Goal: Information Seeking & Learning: Compare options

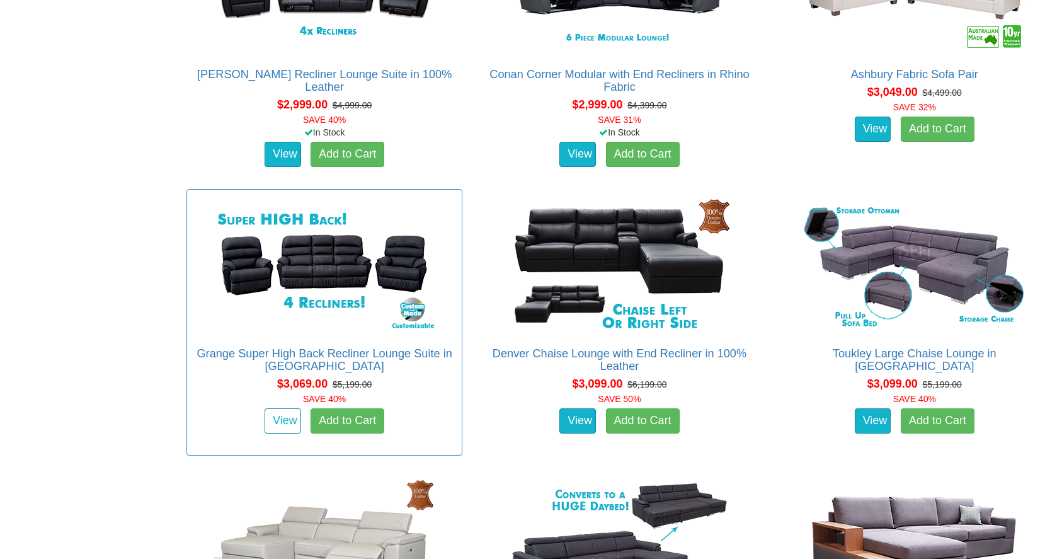
scroll to position [5276, 0]
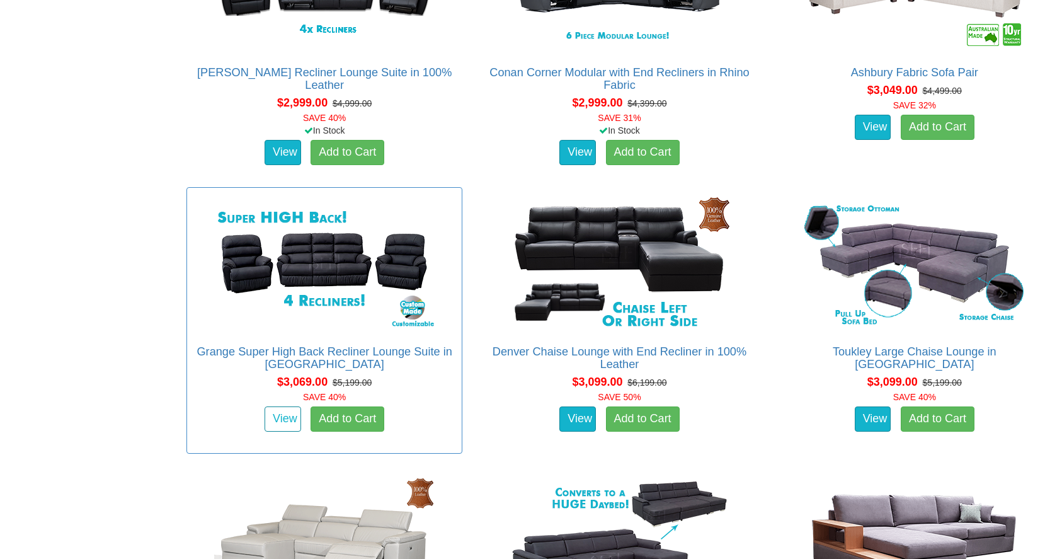
click at [285, 421] on link "View" at bounding box center [283, 418] width 37 height 25
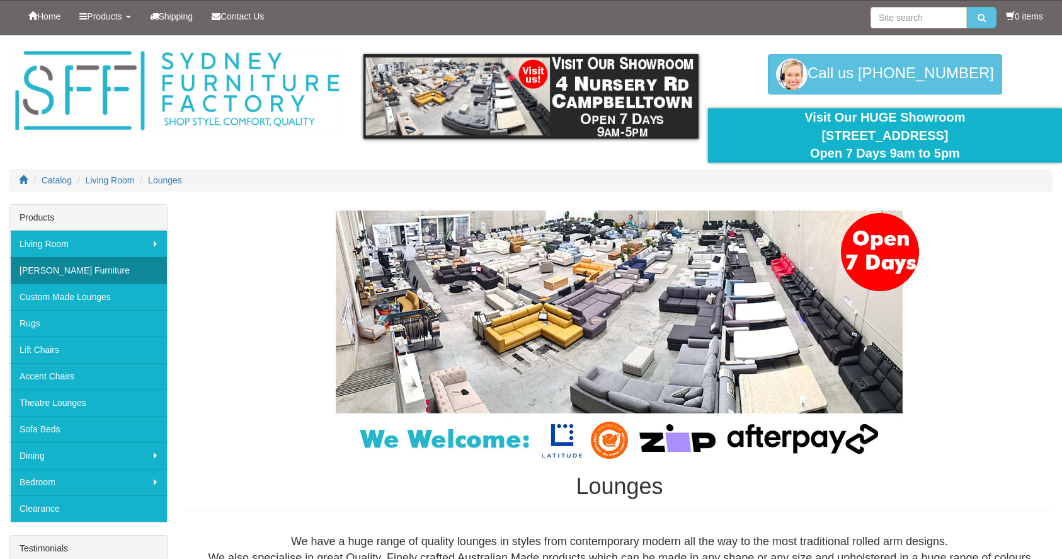
click at [81, 269] on link "[PERSON_NAME] Furniture" at bounding box center [88, 270] width 157 height 26
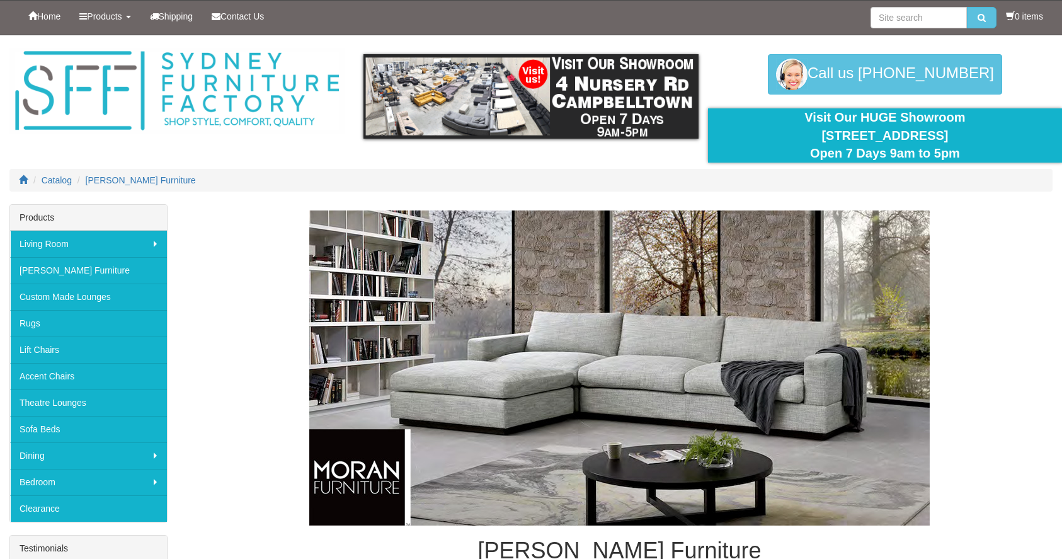
click at [562, 483] on img at bounding box center [619, 367] width 620 height 315
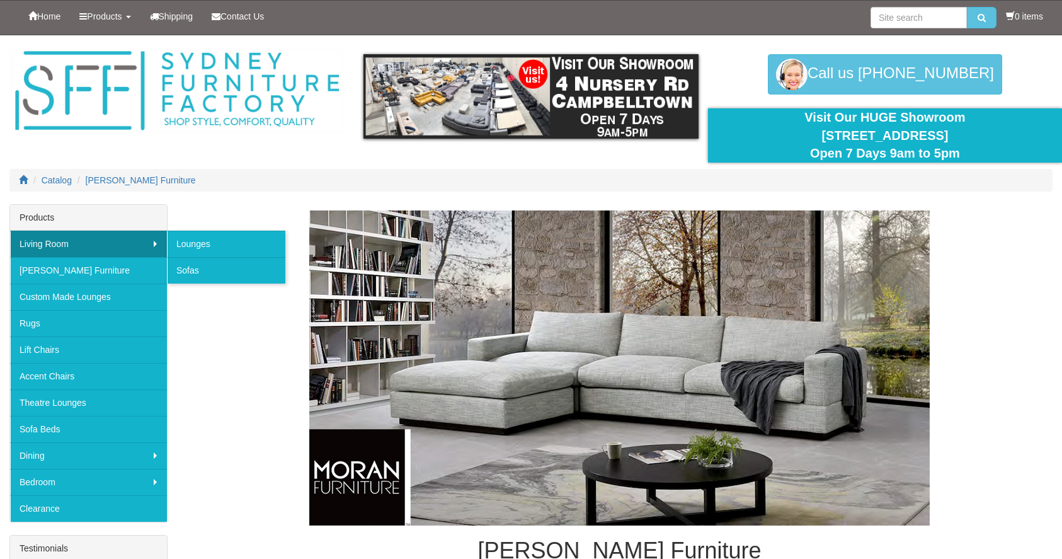
click at [132, 242] on link "Living Room" at bounding box center [88, 244] width 157 height 26
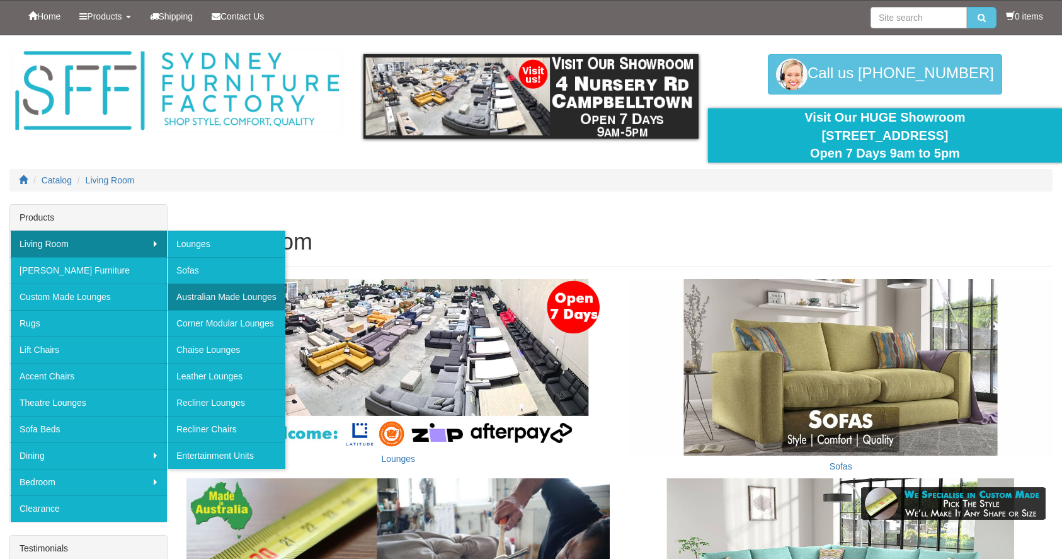
click at [193, 299] on link "Australian Made Lounges" at bounding box center [226, 296] width 118 height 26
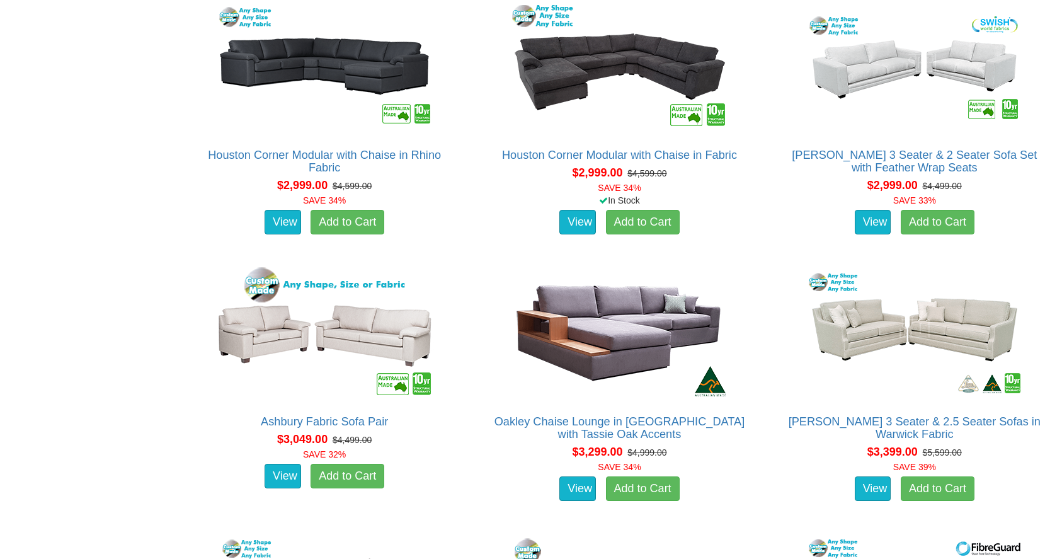
scroll to position [2957, 0]
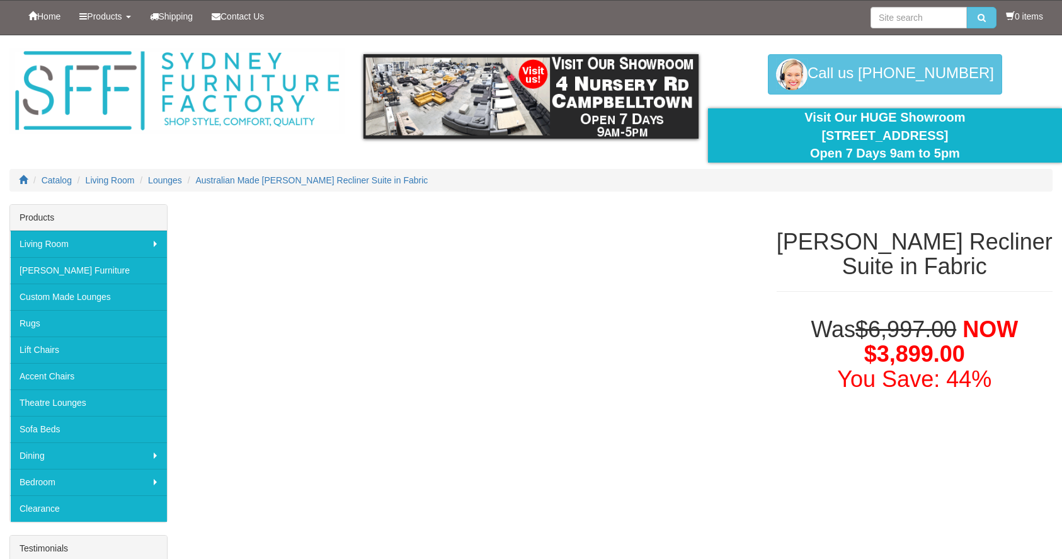
click at [819, 332] on h1 "Was $6,997.00 NOW $3,899.00 You Save: 44%" at bounding box center [915, 354] width 276 height 75
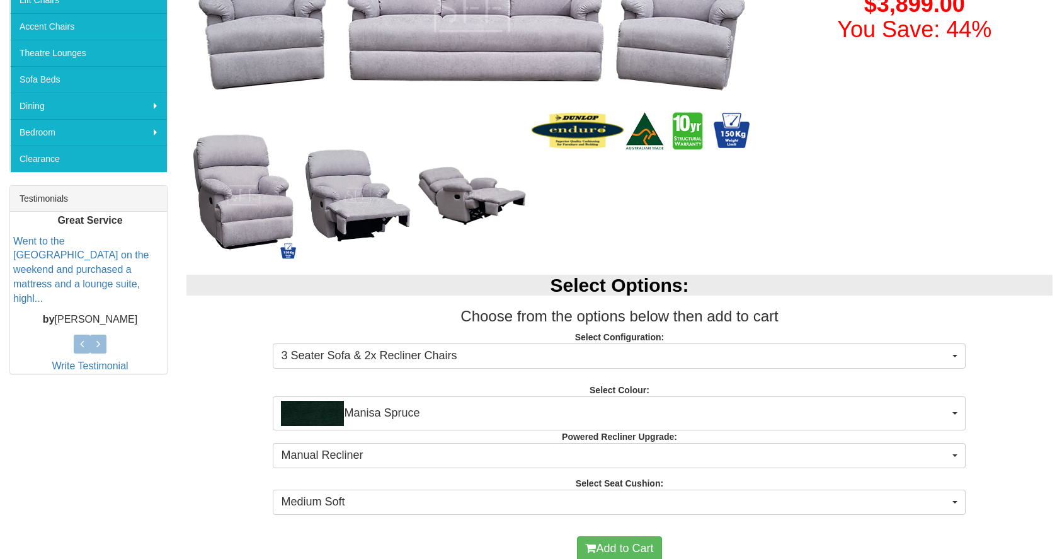
scroll to position [352, 0]
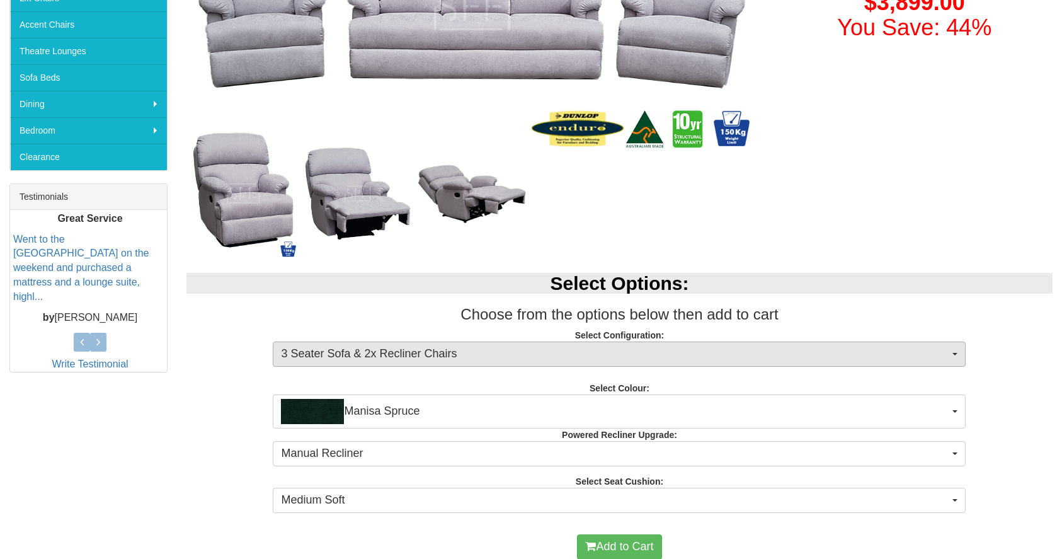
click at [958, 353] on button "3 Seater Sofa & 2x Recliner Chairs" at bounding box center [619, 353] width 693 height 25
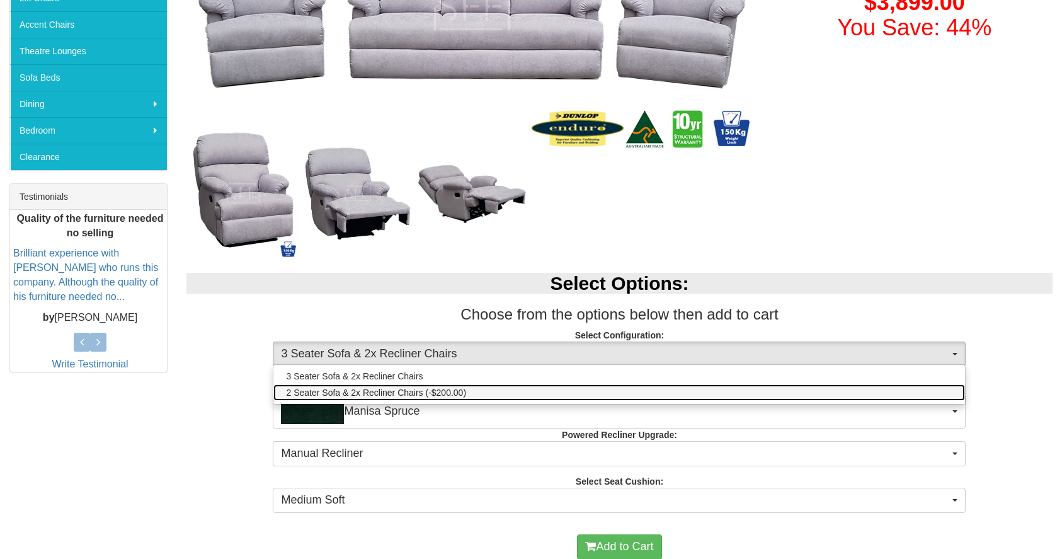
click at [455, 387] on span "2 Seater Sofa & 2x Recliner Chairs (-$200.00)" at bounding box center [376, 392] width 180 height 13
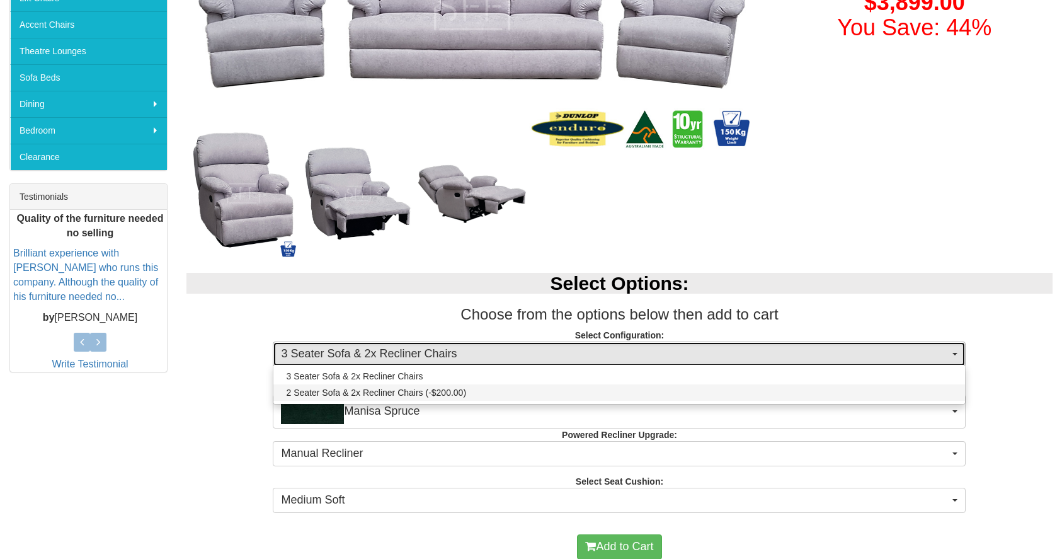
select select "6"
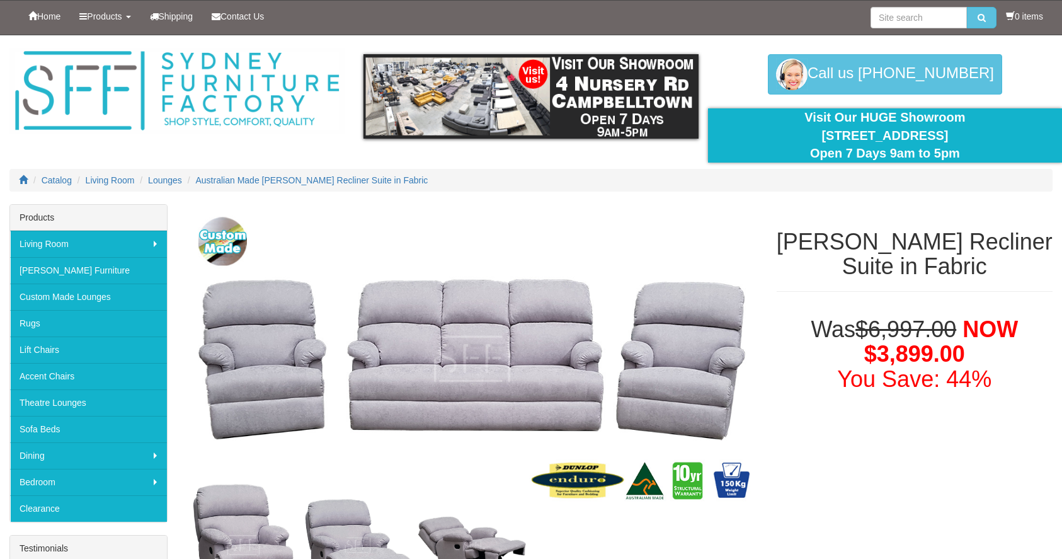
scroll to position [0, 0]
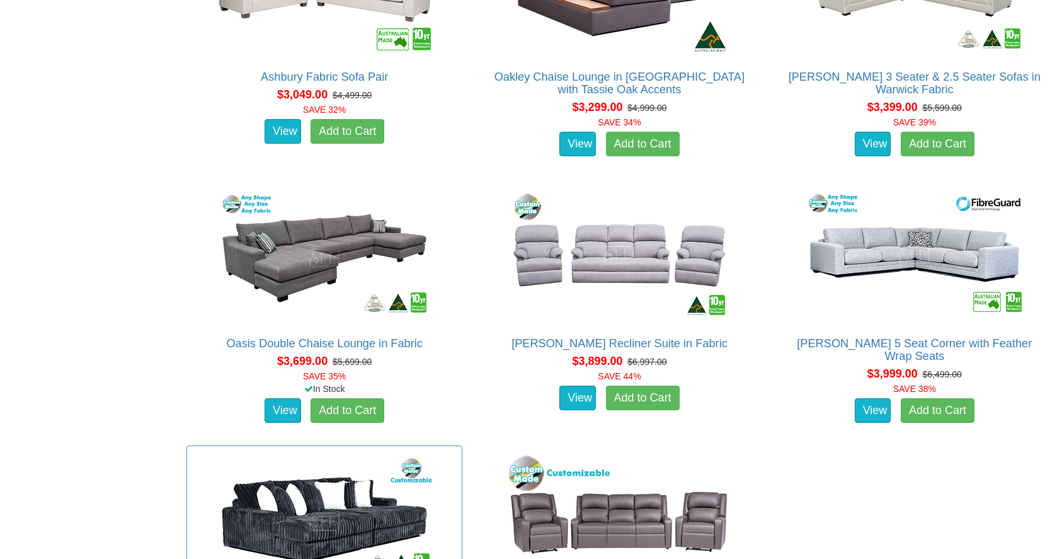
scroll to position [3307, 0]
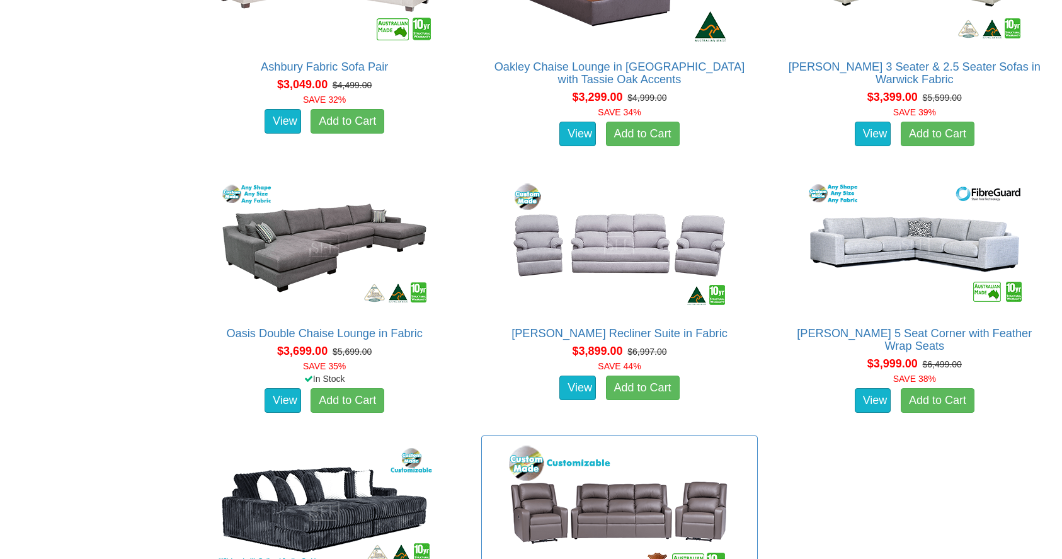
click at [733, 442] on img at bounding box center [619, 511] width 227 height 139
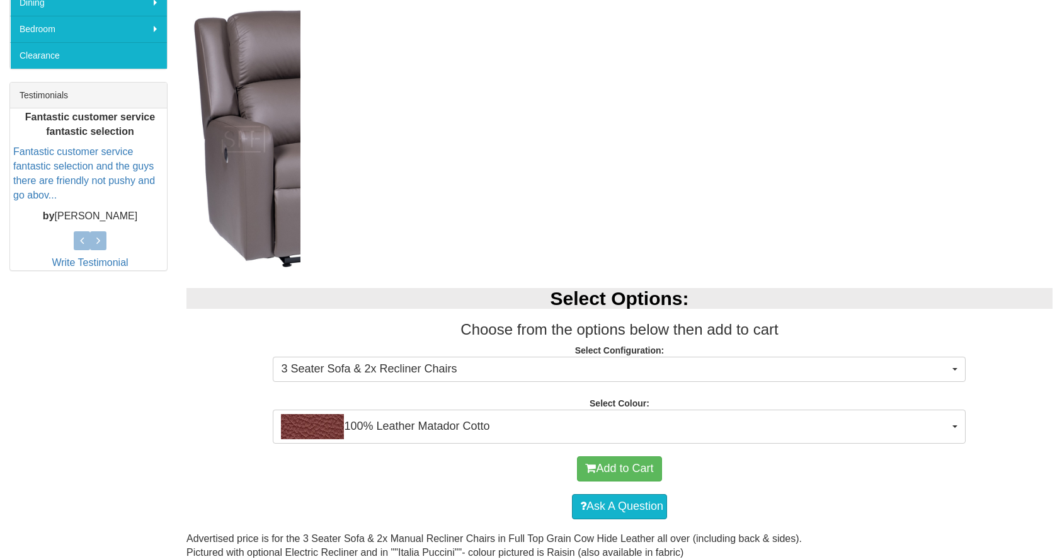
scroll to position [454, 0]
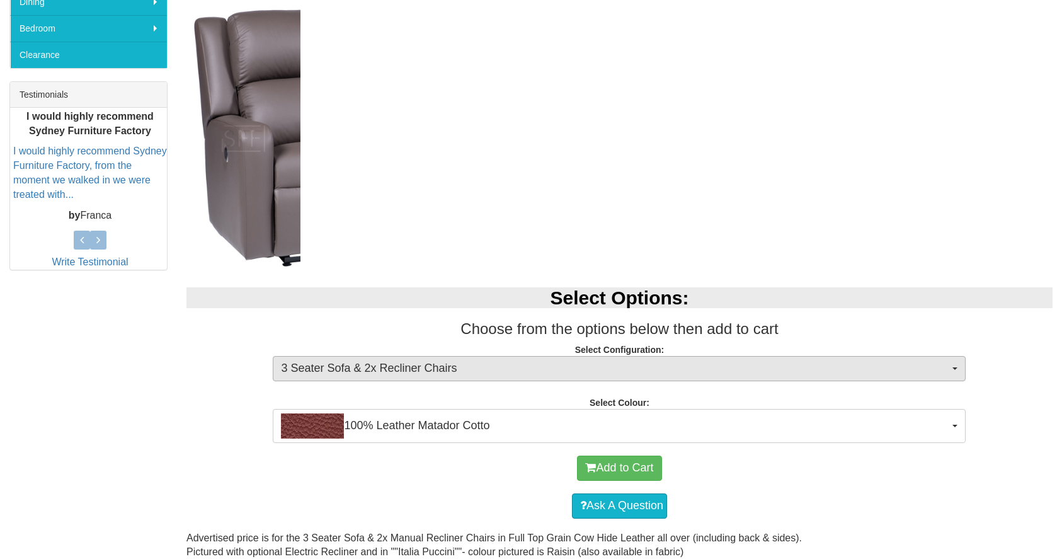
click at [954, 367] on span "button" at bounding box center [954, 368] width 5 height 3
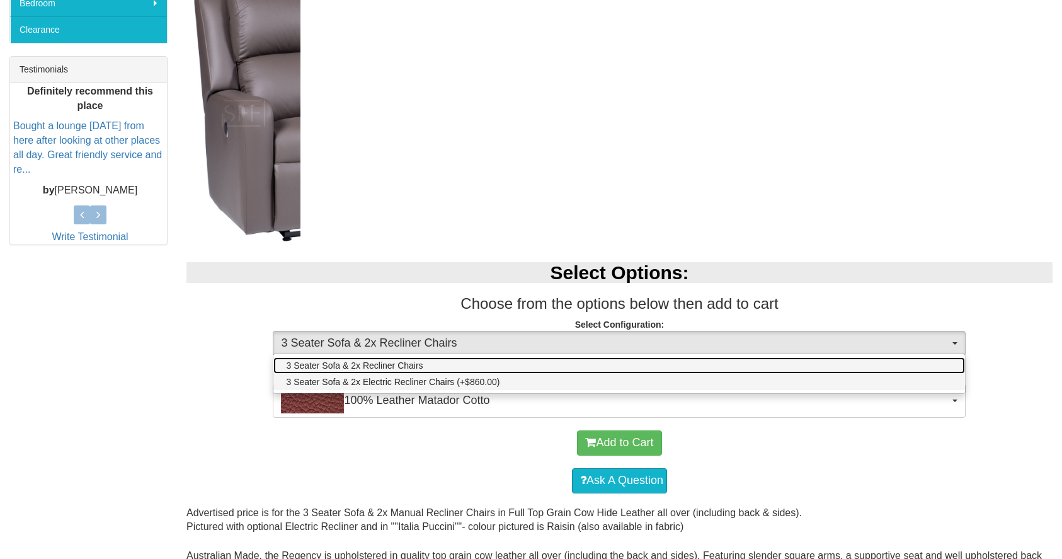
scroll to position [481, 0]
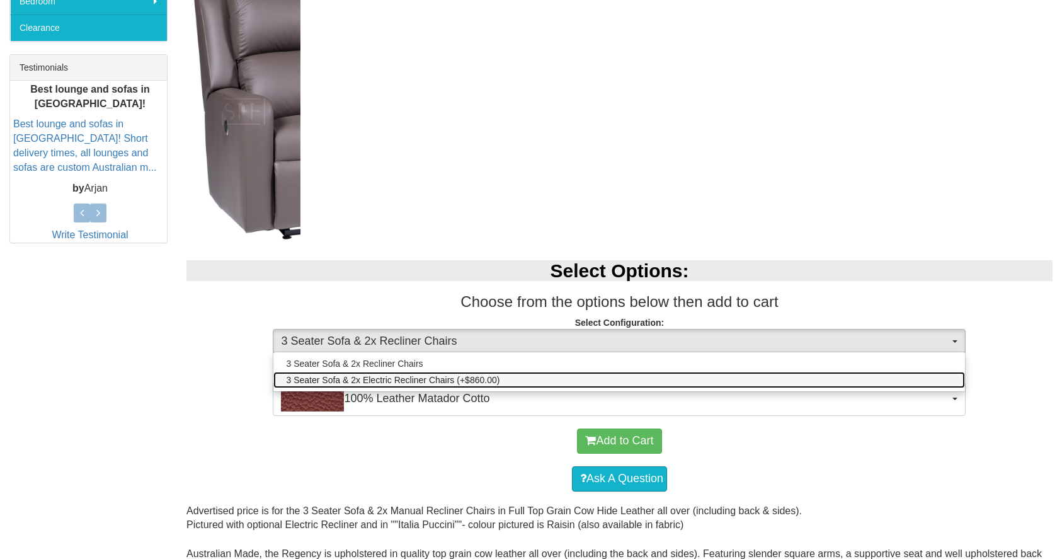
click at [467, 377] on span "3 Seater Sofa & 2x Electric Recliner Chairs (+$860.00)" at bounding box center [393, 380] width 214 height 13
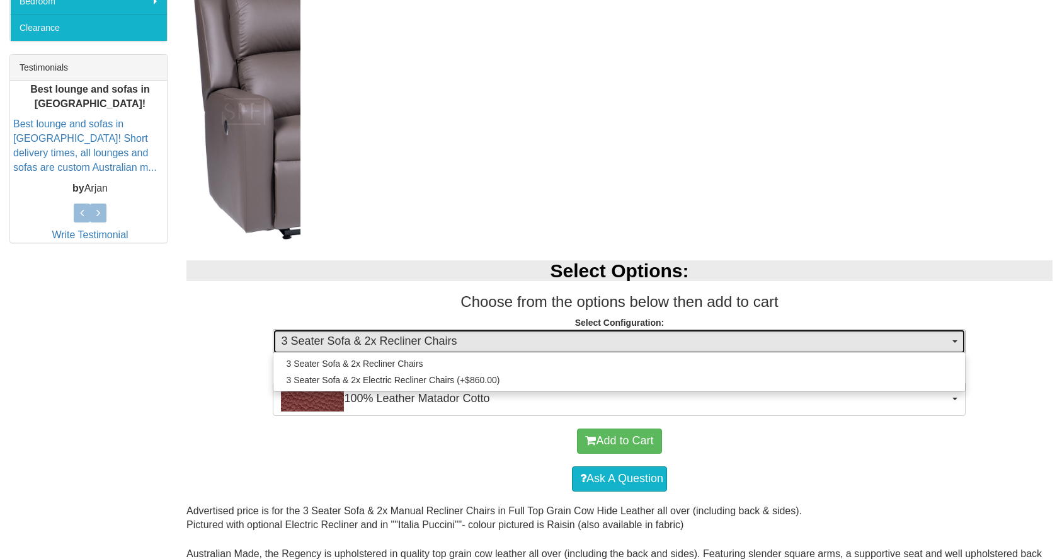
select select "1623"
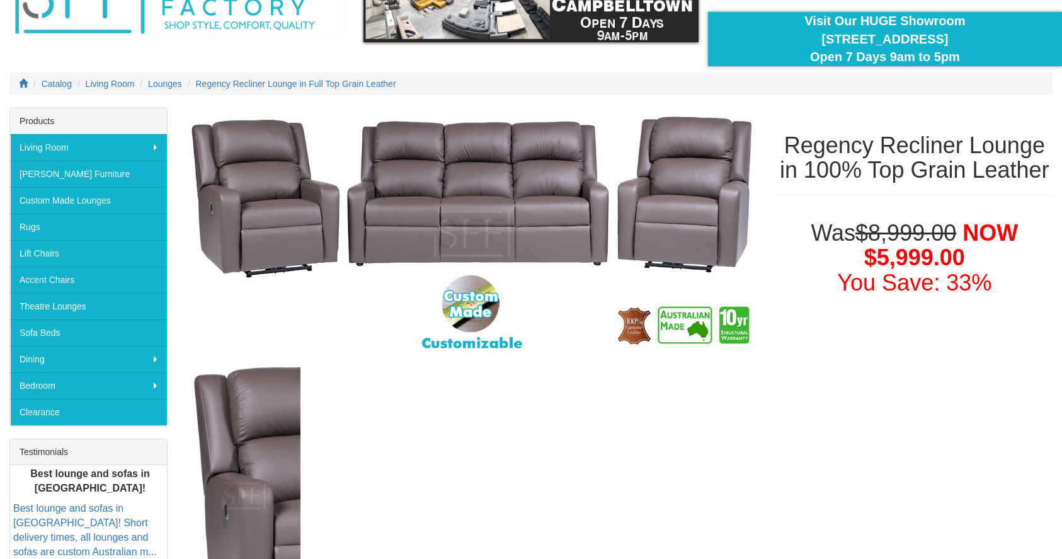
scroll to position [96, 0]
click at [264, 89] on span "Regency Recliner Lounge in Full Top Grain Leather" at bounding box center [296, 84] width 200 height 10
click at [162, 89] on span "Lounges" at bounding box center [165, 84] width 34 height 10
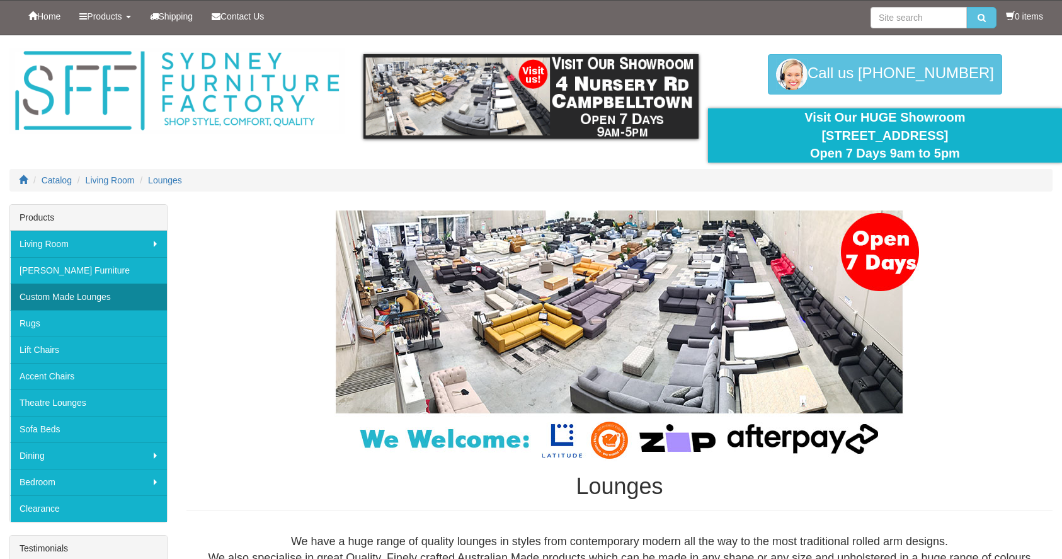
click at [110, 296] on link "Custom Made Lounges" at bounding box center [88, 296] width 157 height 26
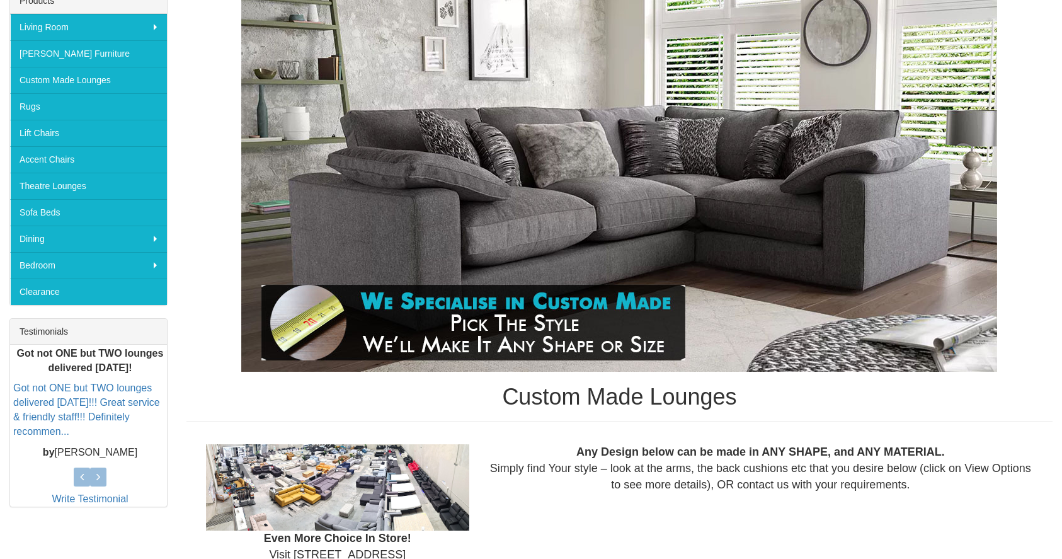
scroll to position [216, 0]
click at [578, 399] on h1 "Custom Made Lounges" at bounding box center [619, 397] width 866 height 25
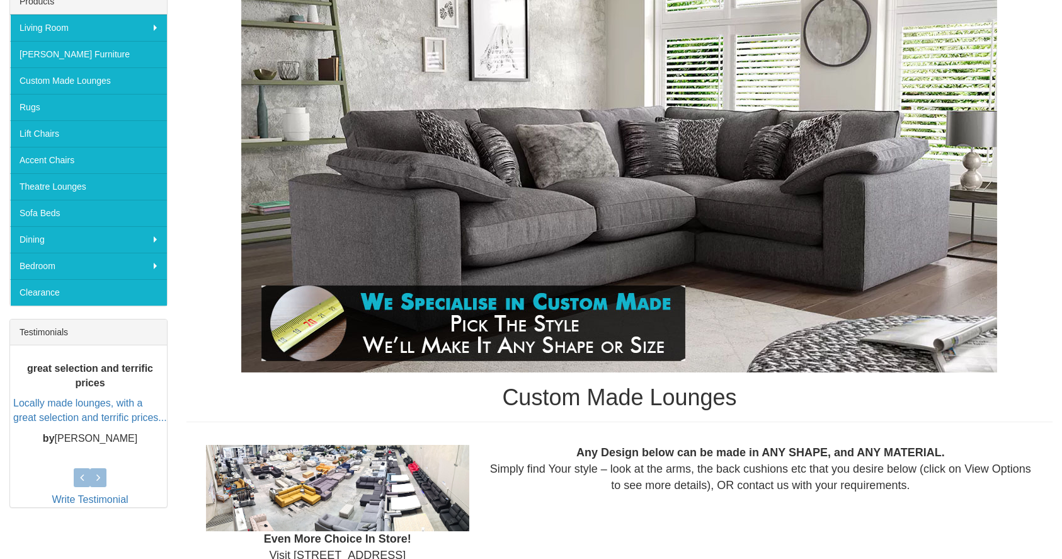
click at [749, 237] on img at bounding box center [619, 183] width 756 height 378
click at [762, 250] on img at bounding box center [619, 183] width 756 height 378
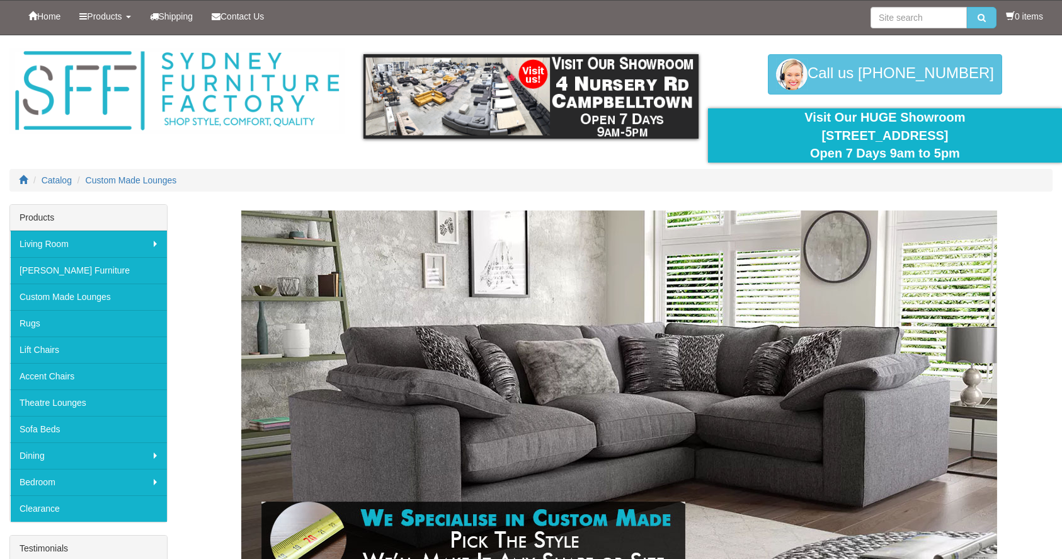
scroll to position [0, 0]
click at [72, 375] on link "Accent Chairs" at bounding box center [88, 376] width 157 height 26
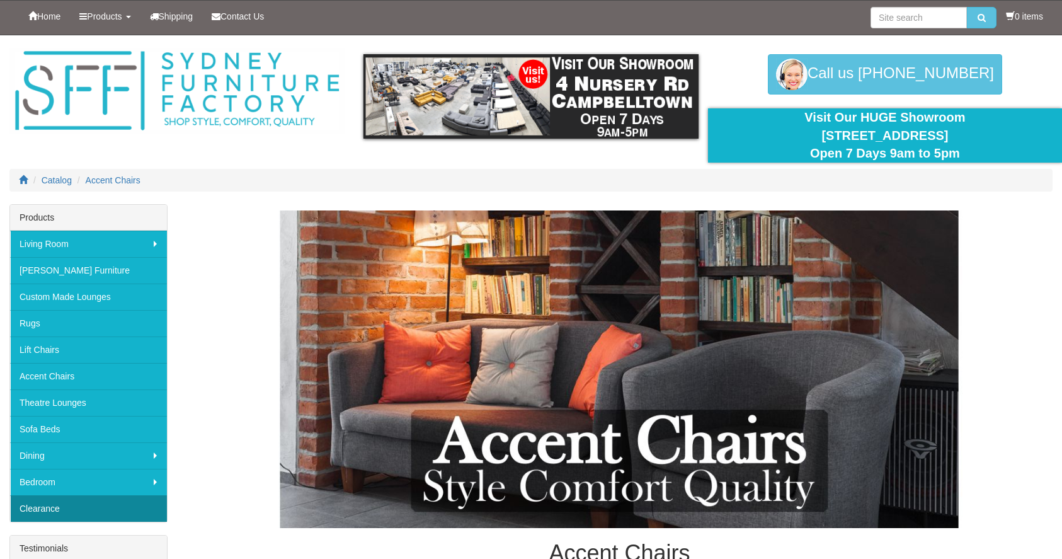
click at [33, 510] on link "Clearance" at bounding box center [88, 508] width 157 height 26
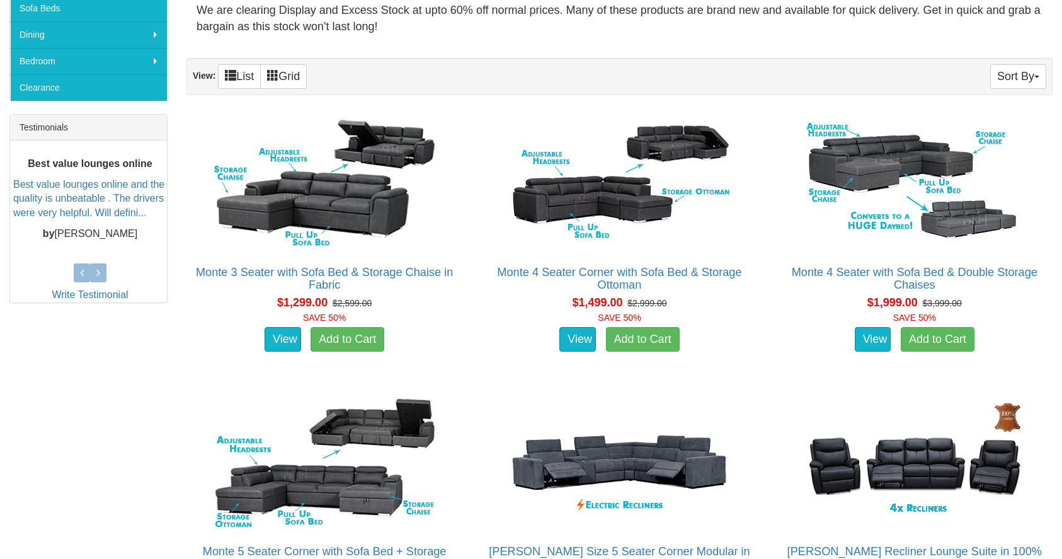
scroll to position [435, 0]
